Goal: Task Accomplishment & Management: Use online tool/utility

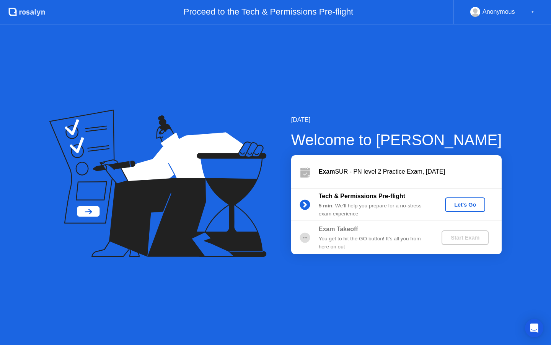
click at [458, 206] on div "Let's Go" at bounding box center [465, 204] width 34 height 6
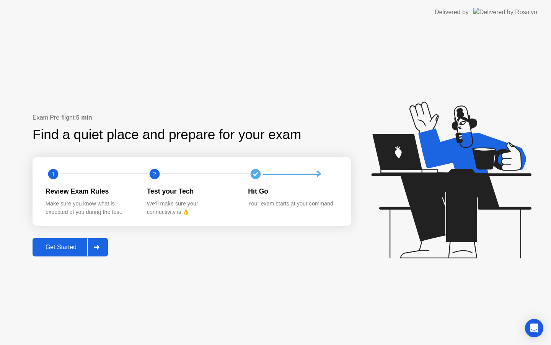
click at [72, 249] on div "Get Started" at bounding box center [61, 247] width 52 height 7
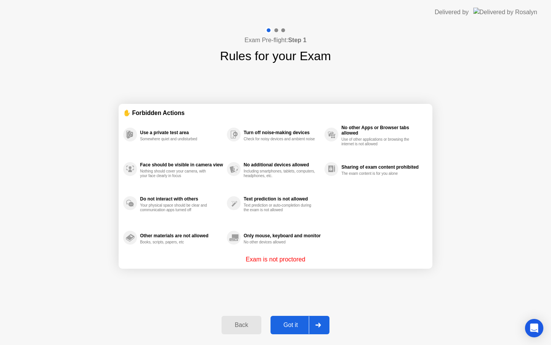
click at [292, 318] on button "Got it" at bounding box center [300, 325] width 59 height 18
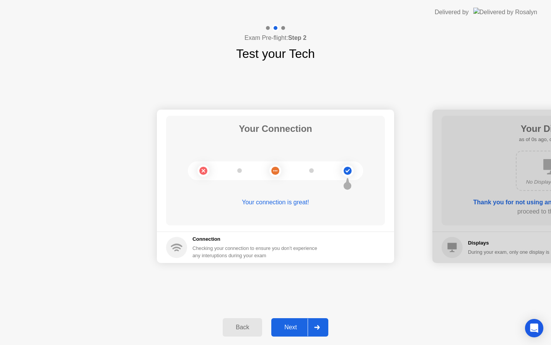
click at [300, 330] on div "Next" at bounding box center [291, 327] width 34 height 7
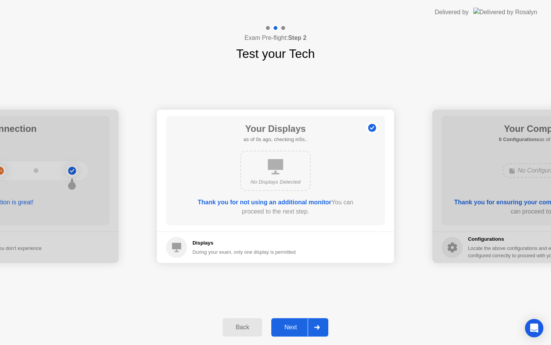
click at [299, 330] on div "Next" at bounding box center [291, 327] width 34 height 7
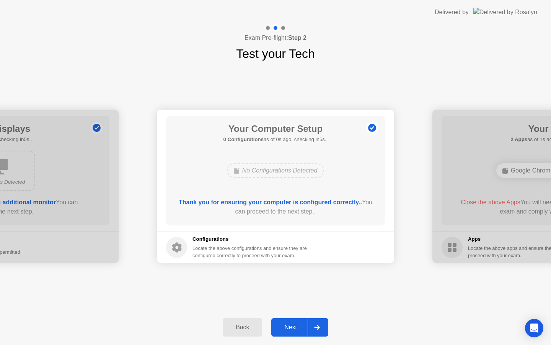
click at [299, 330] on div "Next" at bounding box center [291, 327] width 34 height 7
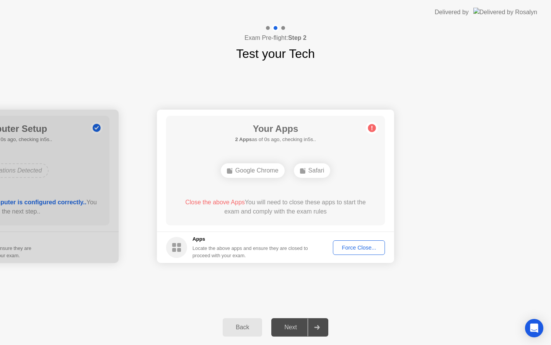
click at [299, 330] on div "Next" at bounding box center [291, 327] width 34 height 7
click at [357, 245] on div "Force Close..." at bounding box center [359, 247] width 47 height 6
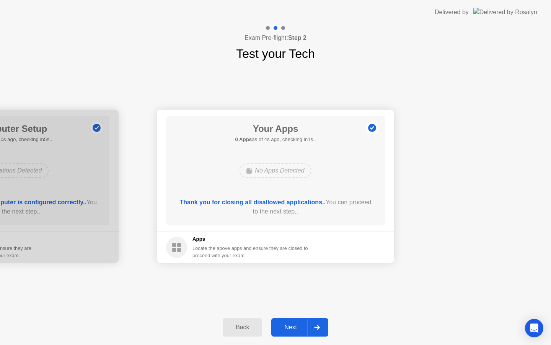
click at [297, 324] on div "Next" at bounding box center [291, 327] width 34 height 7
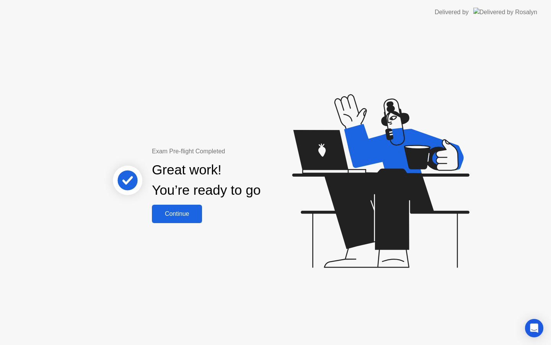
click at [184, 211] on div "Continue" at bounding box center [177, 213] width 46 height 7
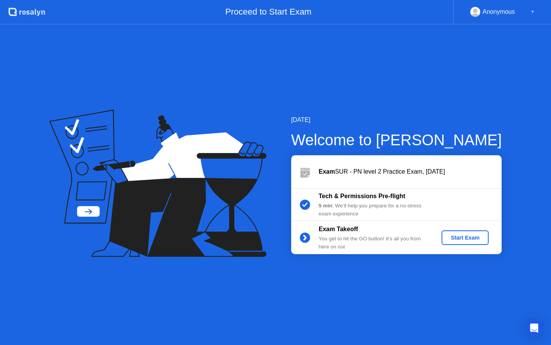
click at [475, 240] on div "Start Exam" at bounding box center [465, 237] width 41 height 6
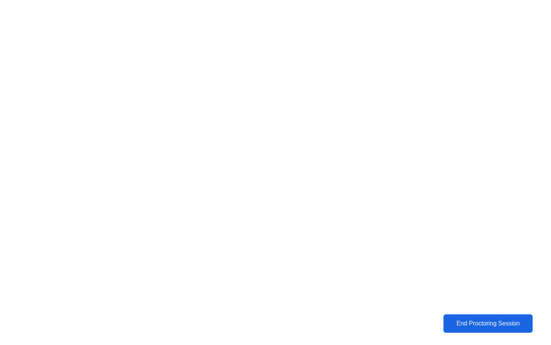
click at [476, 327] on div "End Proctoring Session" at bounding box center [488, 323] width 85 height 7
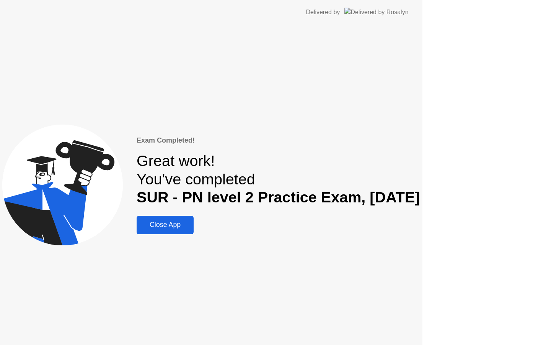
click at [423, 327] on div "Exam Completed! Great work! You've completed SUR - PN level 2 Practice Exam, [D…" at bounding box center [211, 185] width 423 height 320
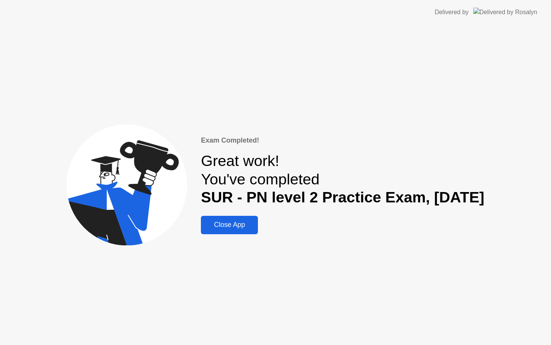
click at [221, 226] on div "Close App" at bounding box center [229, 225] width 52 height 8
